Goal: Register for event/course

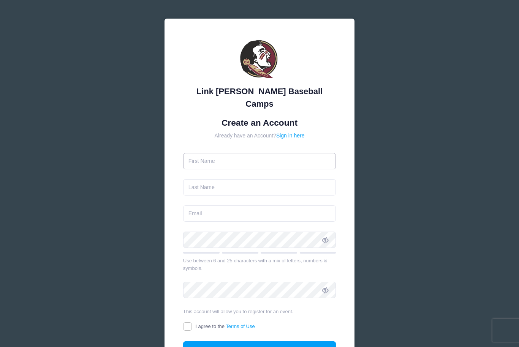
click at [236, 153] on input "text" at bounding box center [259, 161] width 153 height 16
type input "[PERSON_NAME]"
click at [232, 179] on input "text" at bounding box center [259, 187] width 153 height 16
type input "Brown"
click at [209, 205] on input "email" at bounding box center [259, 213] width 153 height 16
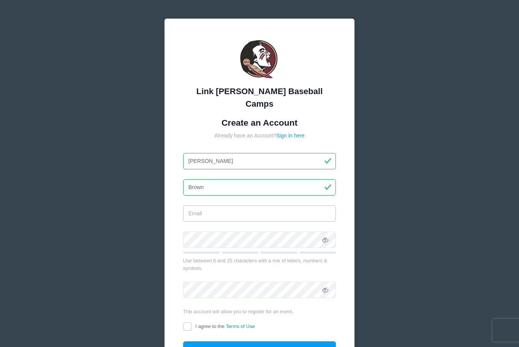
type input "T"
type input "[EMAIL_ADDRESS][DOMAIN_NAME]"
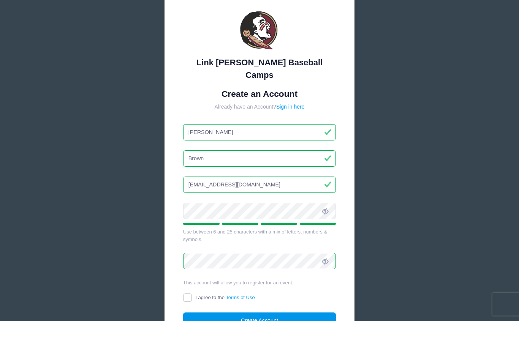
scroll to position [8, 0]
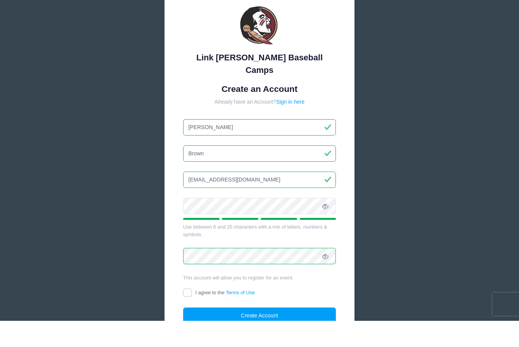
click at [187, 315] on input "I agree to the Terms of Use" at bounding box center [187, 319] width 9 height 9
checkbox input "true"
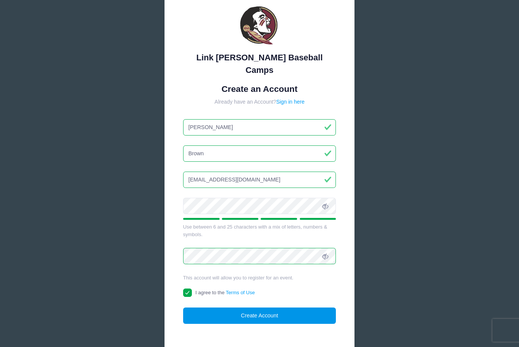
click at [247, 308] on button "Create Account" at bounding box center [259, 316] width 153 height 16
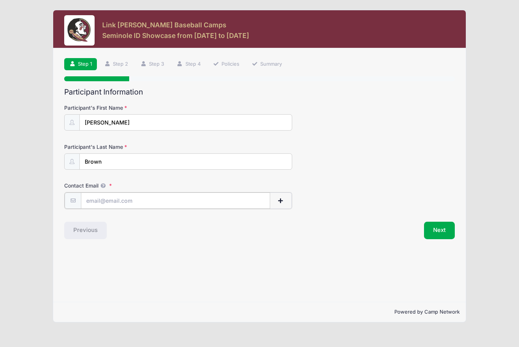
click at [109, 202] on input "Contact Email" at bounding box center [175, 201] width 189 height 16
type input "[EMAIL_ADDRESS][DOMAIN_NAME]"
click at [445, 229] on button "Next" at bounding box center [439, 229] width 31 height 17
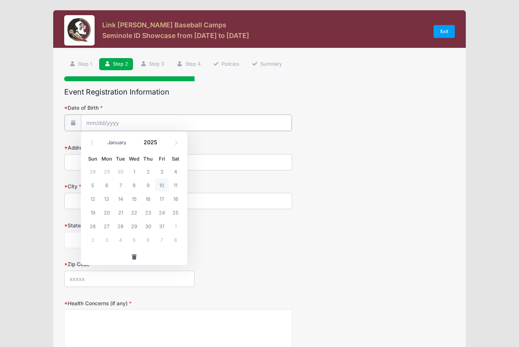
click at [130, 121] on input "Date of Birth" at bounding box center [186, 123] width 210 height 16
click at [96, 118] on input "Date of Birth" at bounding box center [186, 123] width 210 height 16
click at [143, 145] on input "2025" at bounding box center [152, 141] width 25 height 11
click at [156, 148] on input "2025" at bounding box center [152, 141] width 25 height 11
click at [161, 141] on span at bounding box center [161, 139] width 5 height 6
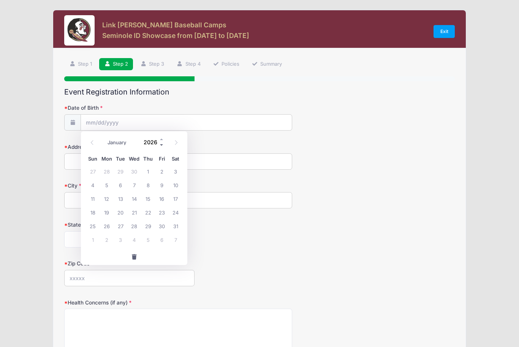
click at [161, 146] on span at bounding box center [161, 145] width 5 height 6
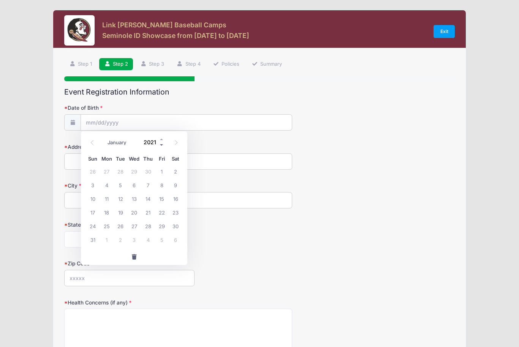
click at [161, 146] on span at bounding box center [161, 145] width 5 height 6
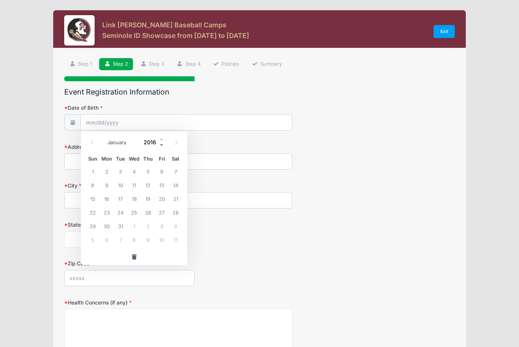
click at [161, 146] on span at bounding box center [161, 145] width 5 height 6
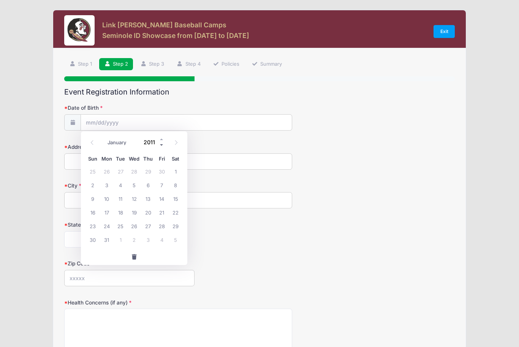
click at [161, 146] on span at bounding box center [161, 145] width 5 height 6
click at [161, 141] on span at bounding box center [161, 139] width 5 height 6
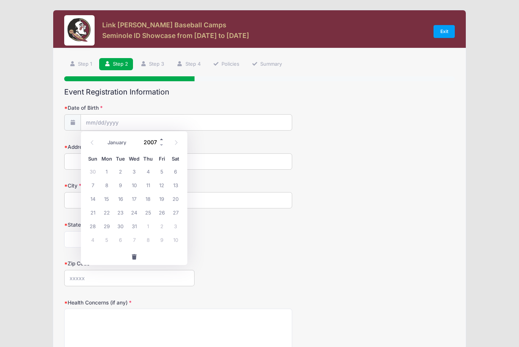
type input "2008"
click at [107, 228] on span "27" at bounding box center [107, 226] width 14 height 14
type input "[DATE]"
click at [97, 167] on input "Address" at bounding box center [178, 161] width 228 height 16
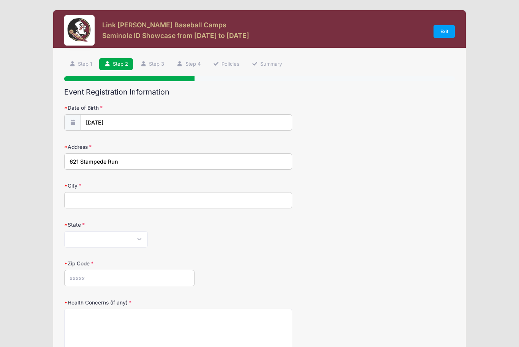
type input "621 Stampede Run"
click at [104, 196] on input "City" at bounding box center [178, 200] width 228 height 16
type input "Rockwall"
select select "[GEOGRAPHIC_DATA]"
click at [93, 279] on input "Zip Code" at bounding box center [129, 278] width 130 height 16
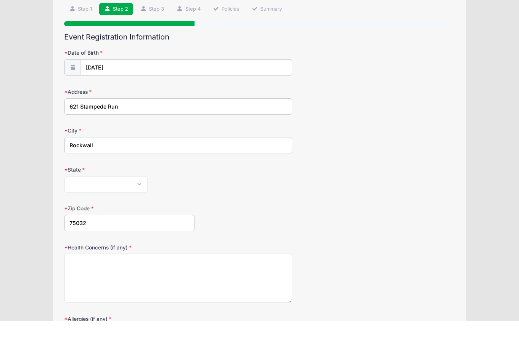
scroll to position [37, 0]
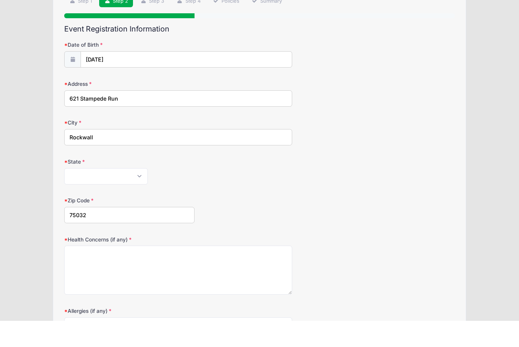
type input "75032"
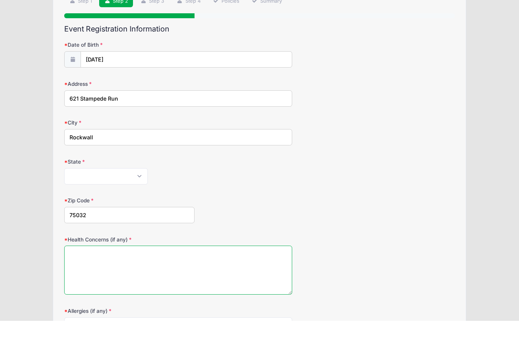
click at [93, 272] on textarea "Health Concerns (if any)" at bounding box center [178, 296] width 228 height 49
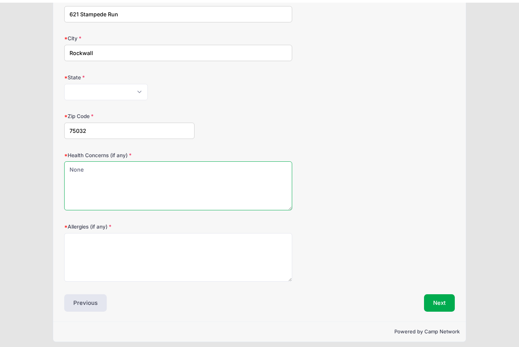
type textarea "None"
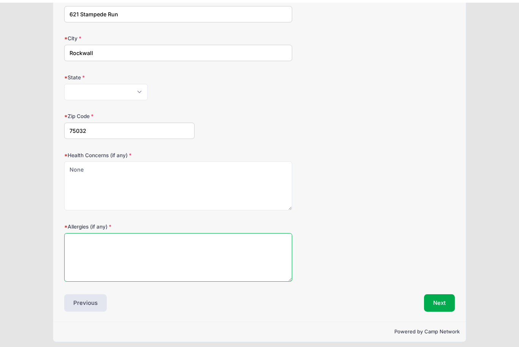
scroll to position [150, 0]
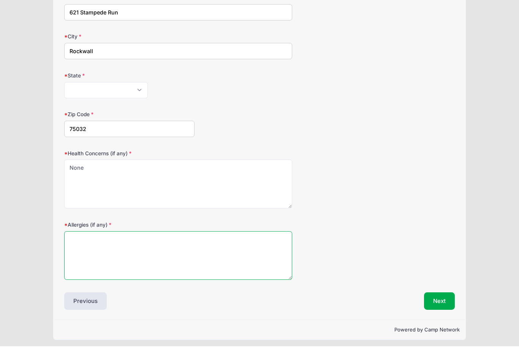
click at [93, 241] on textarea "Allergies (if any)" at bounding box center [178, 256] width 228 height 49
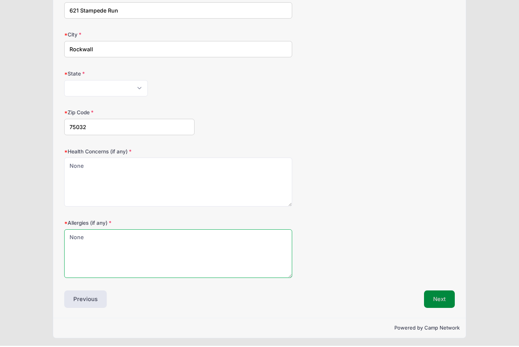
type textarea "None"
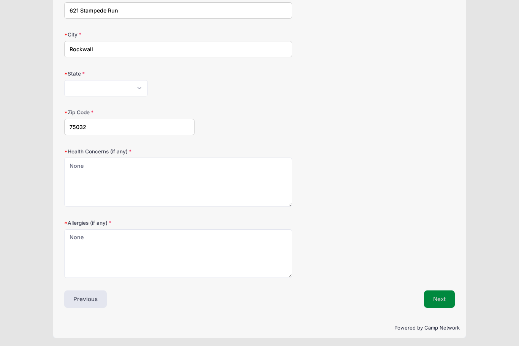
click at [431, 302] on button "Next" at bounding box center [439, 300] width 31 height 17
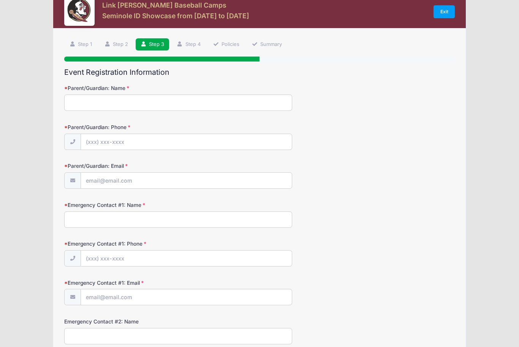
scroll to position [0, 0]
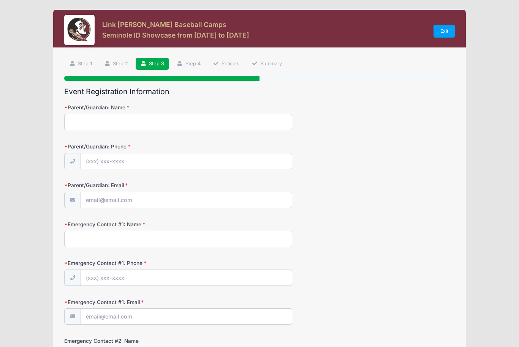
click at [104, 122] on input "Parent/Guardian: Name" at bounding box center [178, 122] width 228 height 16
type input "[PERSON_NAME]"
click at [108, 160] on input "Parent/Guardian: Phone" at bounding box center [186, 161] width 210 height 16
type input "[PHONE_NUMBER]"
click at [91, 201] on input "Parent/Guardian: Email" at bounding box center [186, 200] width 210 height 16
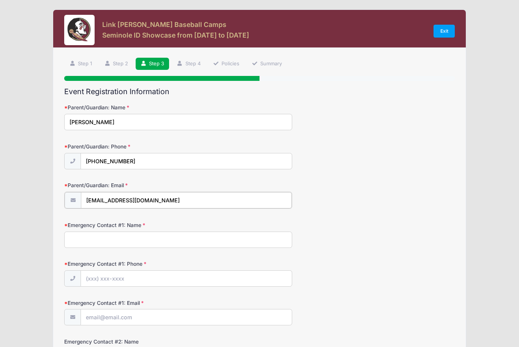
type input "[EMAIL_ADDRESS][DOMAIN_NAME]"
click at [89, 240] on input "Emergency Contact #1: Name" at bounding box center [178, 239] width 228 height 16
type input "[PERSON_NAME]"
click at [101, 274] on input "Emergency Contact #1: Phone" at bounding box center [186, 278] width 210 height 16
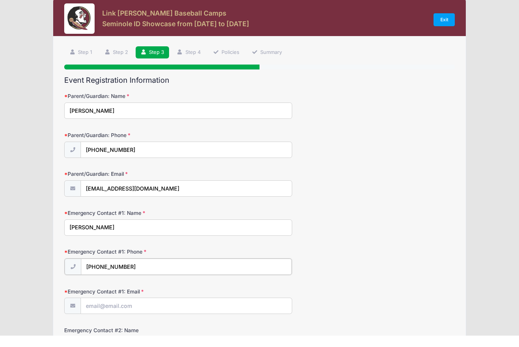
type input "[PHONE_NUMBER]"
click at [104, 309] on input "Emergency Contact #1: Email" at bounding box center [186, 317] width 210 height 16
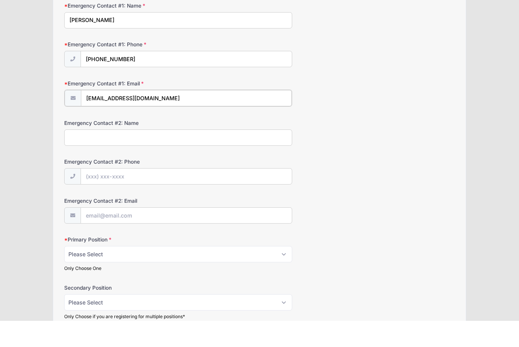
scroll to position [195, 0]
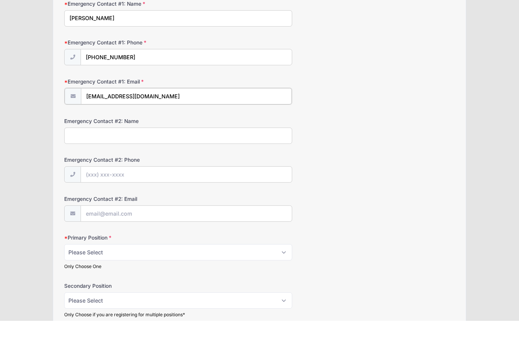
type input "[EMAIL_ADDRESS][DOMAIN_NAME]"
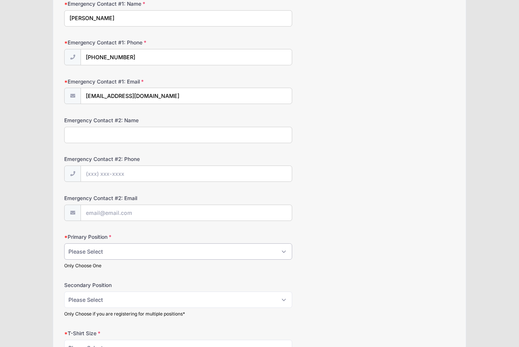
select select "C"
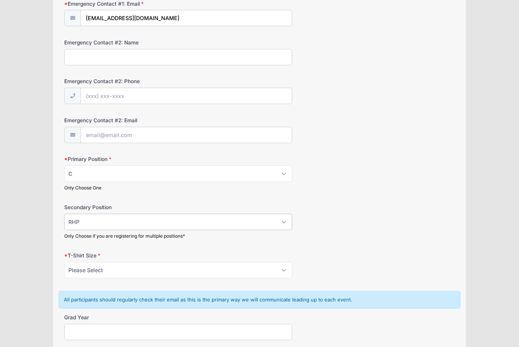
scroll to position [300, 0]
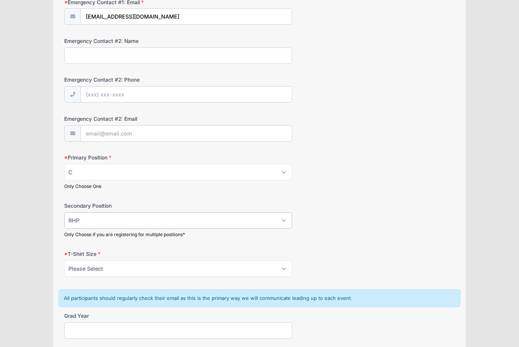
select select "1B"
select select "XL"
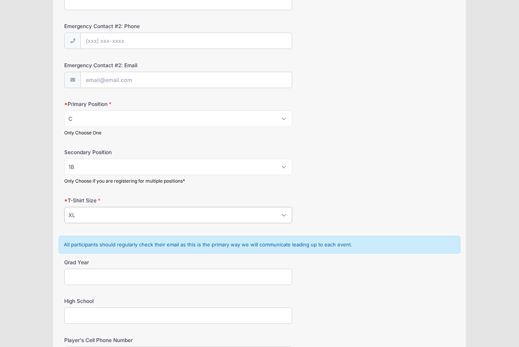
scroll to position [357, 0]
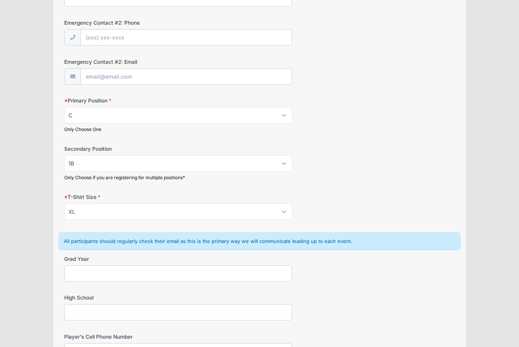
click at [117, 273] on input "Grad Year" at bounding box center [178, 273] width 228 height 16
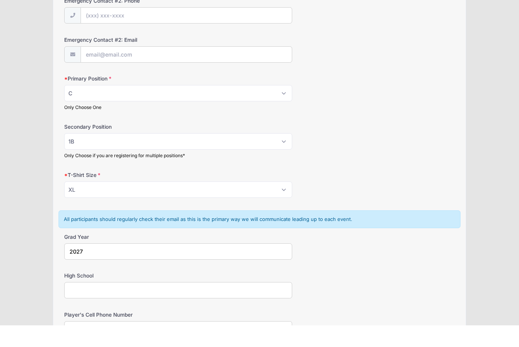
type input "2027"
click at [110, 304] on input "High School" at bounding box center [178, 312] width 228 height 16
type input "[GEOGRAPHIC_DATA]"
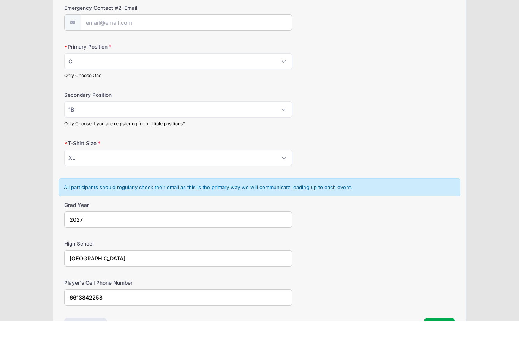
scroll to position [397, 0]
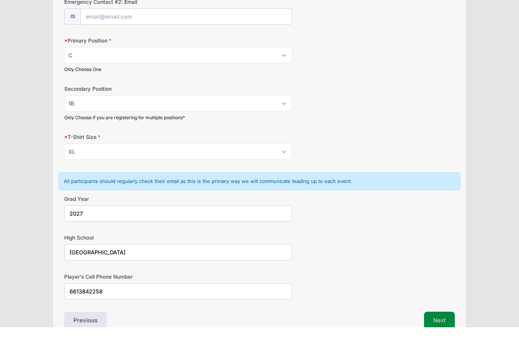
type input "6613842258"
click at [444, 332] on button "Next" at bounding box center [439, 340] width 31 height 17
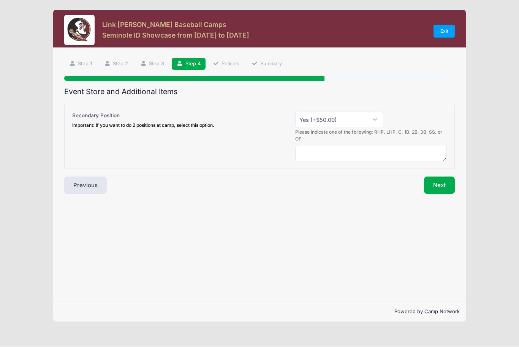
scroll to position [8, 0]
click at [346, 145] on textarea at bounding box center [371, 153] width 152 height 16
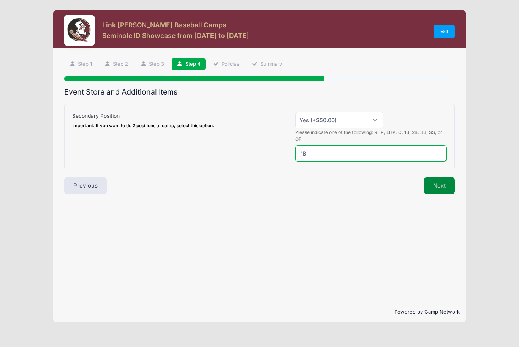
type textarea "1B"
click at [433, 182] on button "Next" at bounding box center [439, 185] width 31 height 17
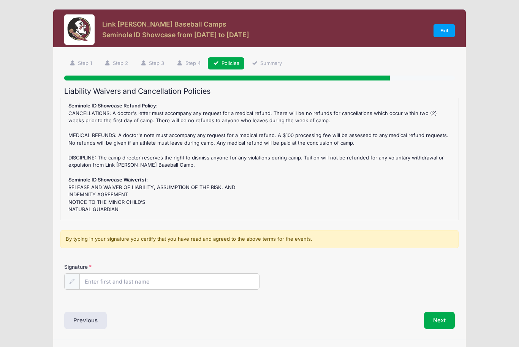
scroll to position [0, 0]
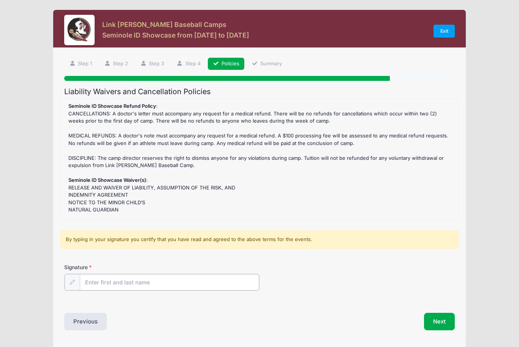
click at [136, 281] on input "Signature" at bounding box center [169, 282] width 179 height 16
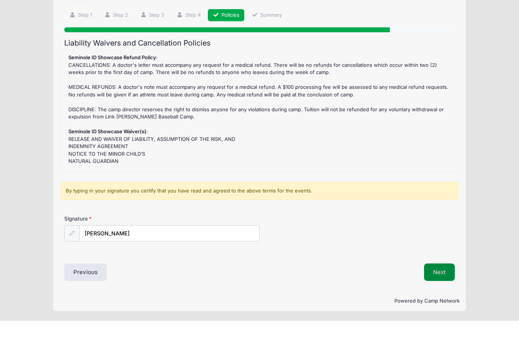
scroll to position [22, 0]
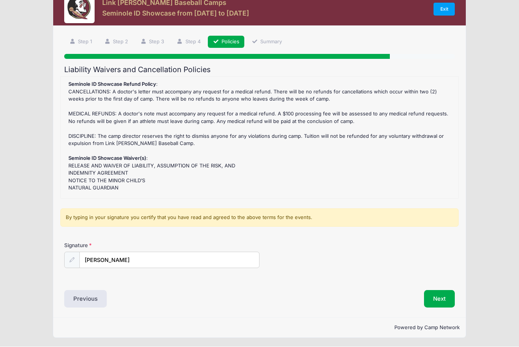
drag, startPoint x: 441, startPoint y: 275, endPoint x: 394, endPoint y: 251, distance: 53.0
click at [395, 251] on div "Liability Waivers and Cancellation Policies Seminole ID Showcase Refund Policy …" at bounding box center [259, 187] width 390 height 243
drag, startPoint x: 124, startPoint y: 257, endPoint x: 83, endPoint y: 254, distance: 41.2
click at [83, 254] on input "[PERSON_NAME]" at bounding box center [169, 261] width 179 height 16
type input "T"
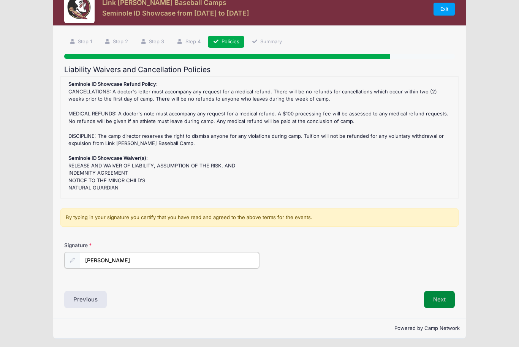
type input "[PERSON_NAME]"
click at [444, 300] on button "Next" at bounding box center [439, 299] width 31 height 17
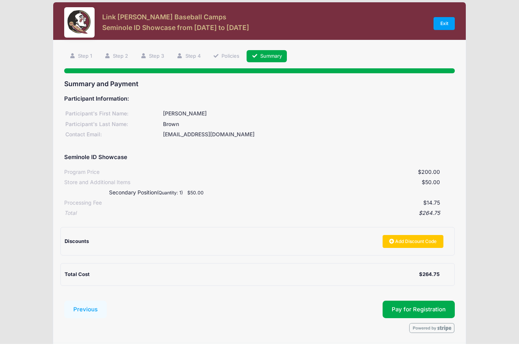
scroll to position [5, 0]
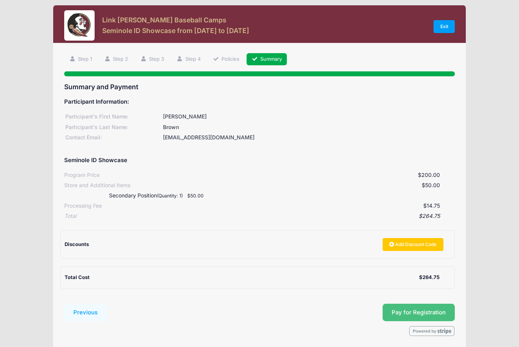
click at [410, 311] on button "Pay for Registration" at bounding box center [418, 312] width 72 height 17
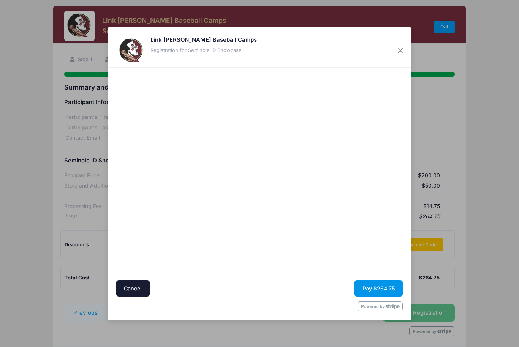
click at [380, 297] on button "Pay $264.75" at bounding box center [378, 288] width 48 height 16
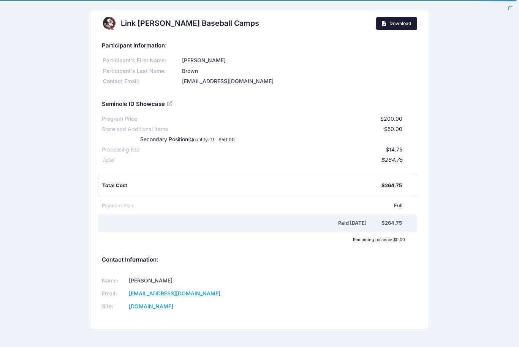
click at [389, 25] on link "Download" at bounding box center [396, 23] width 41 height 13
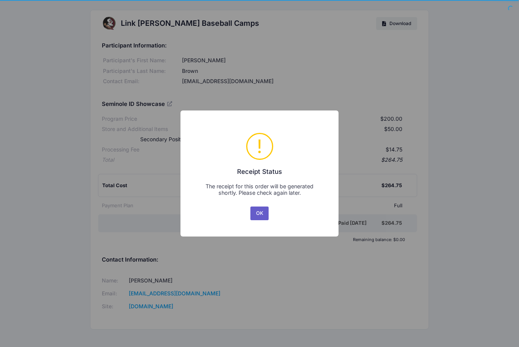
click at [258, 213] on button "OK" at bounding box center [259, 214] width 18 height 14
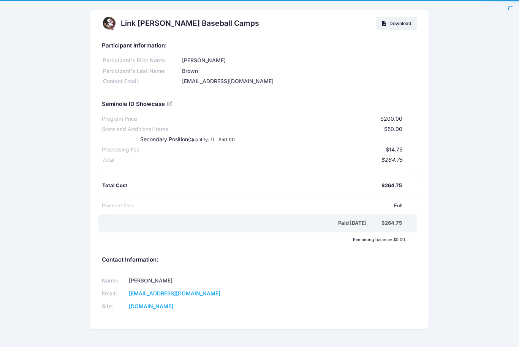
click at [307, 106] on div "Seminole ID Showcase" at bounding box center [260, 103] width 316 height 17
click at [302, 77] on div "[EMAIL_ADDRESS][DOMAIN_NAME]" at bounding box center [298, 81] width 237 height 8
click at [399, 21] on span "Download" at bounding box center [400, 24] width 22 height 6
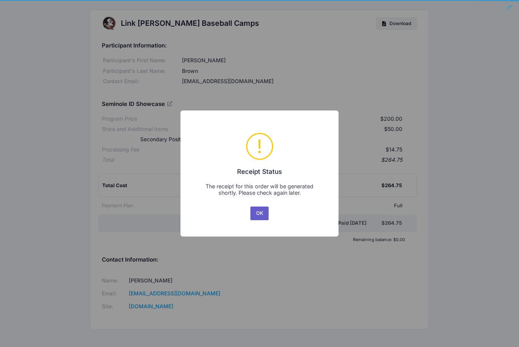
click at [260, 209] on button "OK" at bounding box center [259, 214] width 18 height 14
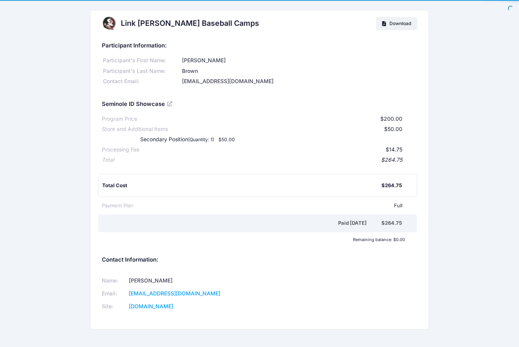
click at [258, 226] on div "Paid Today $264.75" at bounding box center [257, 223] width 319 height 18
click at [267, 257] on h5 "Contact Information:" at bounding box center [260, 260] width 316 height 7
click at [272, 269] on div "Name: Brad Vanderglas Email: ath-baseball@fsu.edu Site: LinkJarrettBaseball.org" at bounding box center [259, 293] width 323 height 51
click at [271, 150] on div "$14.75" at bounding box center [270, 150] width 263 height 8
click at [49, 50] on div "Link Jarrett Baseball Camps Download Participant Information: Participant's Fir…" at bounding box center [259, 175] width 519 height 330
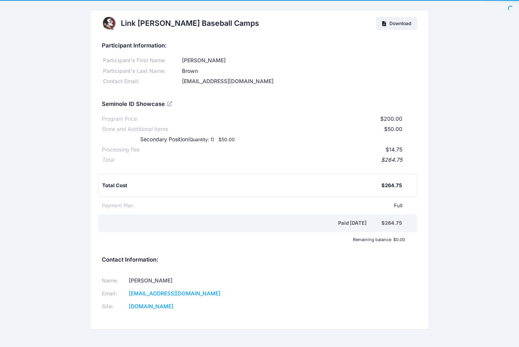
click at [468, 73] on div "Link Jarrett Baseball Camps Download Participant Information: Participant's Fir…" at bounding box center [259, 175] width 519 height 330
click at [464, 158] on div "Link Jarrett Baseball Camps Download Participant Information: Participant's Fir…" at bounding box center [259, 175] width 519 height 330
click at [463, 253] on div "Link Jarrett Baseball Camps Download Participant Information: Participant's Fir…" at bounding box center [259, 175] width 519 height 330
click at [470, 272] on div "Link Jarrett Baseball Camps Download Participant Information: Participant's Fir…" at bounding box center [259, 175] width 519 height 330
